Goal: Book appointment/travel/reservation

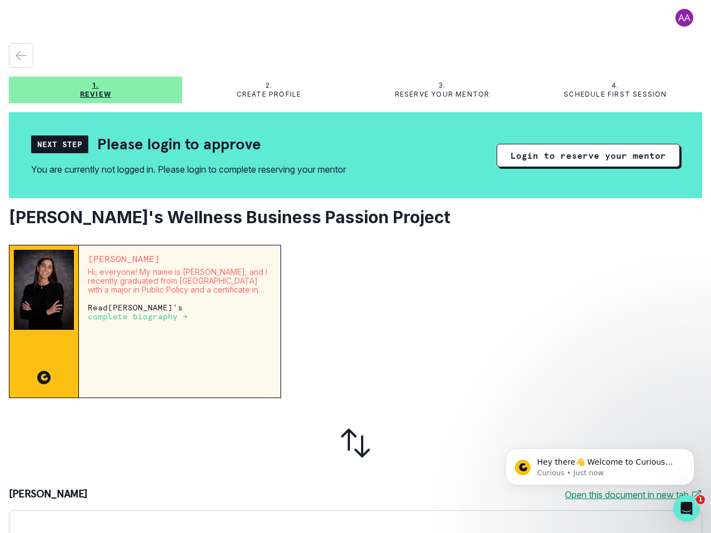
click at [355, 266] on div at bounding box center [496, 321] width 412 height 153
click at [674, 18] on button at bounding box center [684, 18] width 36 height 18
click at [21, 56] on icon "button" at bounding box center [21, 56] width 10 height 8
click at [579, 155] on button "Login to reserve your mentor" at bounding box center [587, 155] width 183 height 23
click at [600, 467] on p "Hey there👋 Welcome to Curious Cardinals 🙌 Take a look around! If you have any q…" at bounding box center [608, 462] width 143 height 11
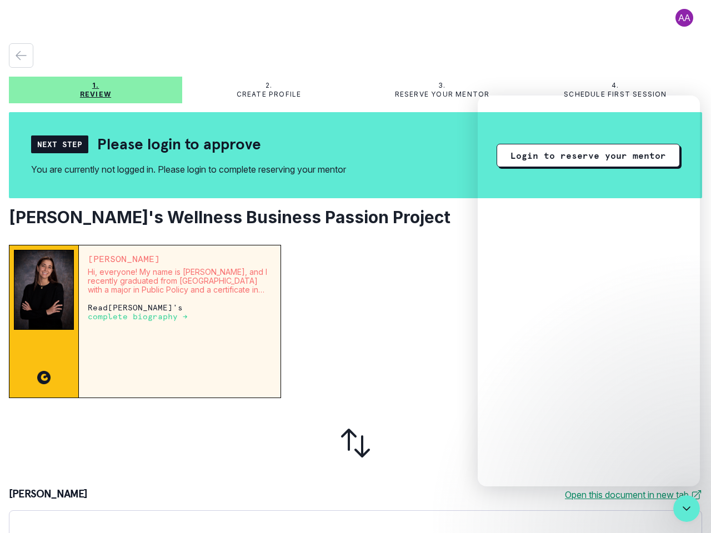
click at [696, 452] on main "1. Review 2. Create profile 3. Reserve your mentor 4. Schedule first session Ne…" at bounding box center [355, 266] width 711 height 533
click at [686, 508] on icon "Close Intercom Messenger" at bounding box center [685, 508] width 13 height 13
